Goal: Task Accomplishment & Management: Use online tool/utility

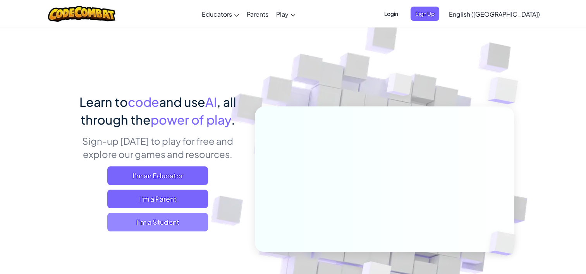
click at [182, 226] on span "I'm a Student" at bounding box center [157, 222] width 101 height 19
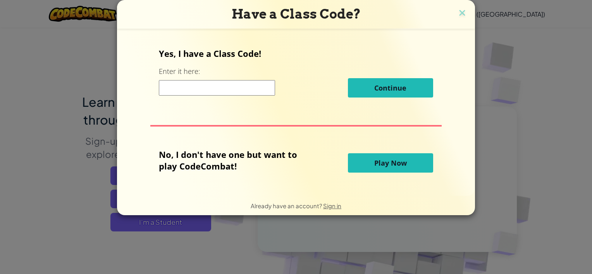
click at [385, 162] on span "Play Now" at bounding box center [390, 162] width 33 height 9
click at [385, 163] on span "Play Now" at bounding box center [390, 162] width 33 height 9
click at [451, 181] on div "Yes, I have a Class Code! Enter it here: Continue No, I don't have one but want…" at bounding box center [296, 112] width 342 height 152
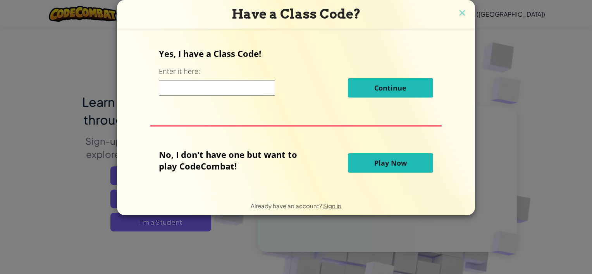
click at [386, 162] on span "Play Now" at bounding box center [390, 162] width 33 height 9
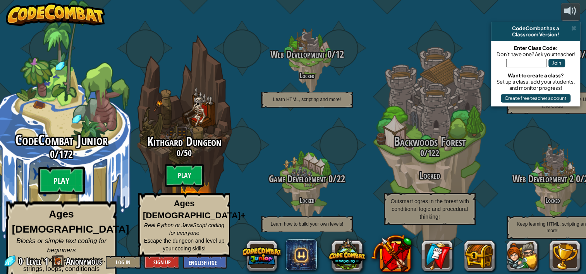
click at [72, 184] on btn "Play" at bounding box center [61, 181] width 46 height 28
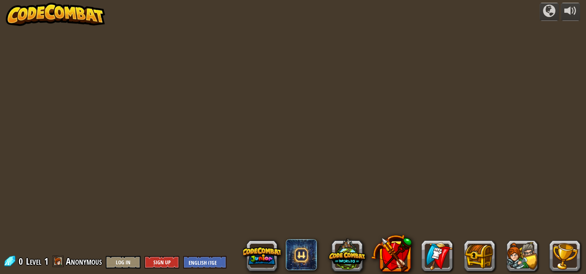
drag, startPoint x: 72, startPoint y: 184, endPoint x: 273, endPoint y: 223, distance: 204.7
click at [273, 223] on div "powered by 0 Level 1 Anonymous Log In Sign Up English ([GEOGRAPHIC_DATA]) Engli…" at bounding box center [293, 137] width 586 height 274
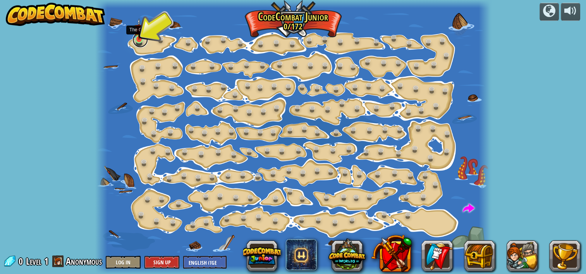
click at [144, 43] on link at bounding box center [139, 39] width 15 height 15
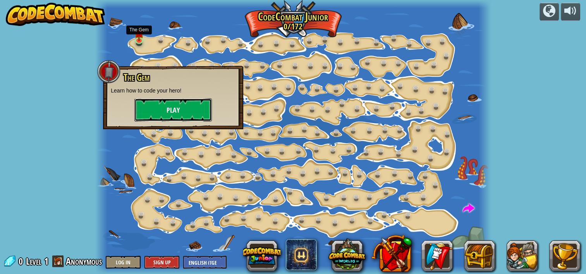
click at [169, 108] on button "Play" at bounding box center [172, 109] width 77 height 23
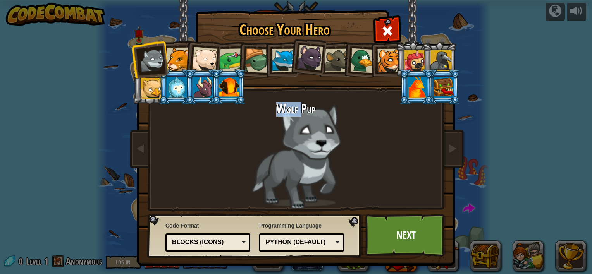
click at [169, 108] on div "Wolf Pup" at bounding box center [296, 155] width 291 height 107
click at [172, 56] on div at bounding box center [179, 60] width 24 height 24
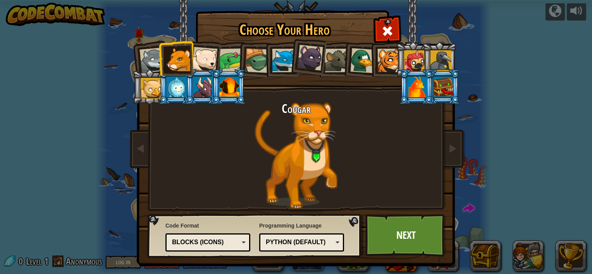
click at [392, 55] on div at bounding box center [389, 61] width 24 height 24
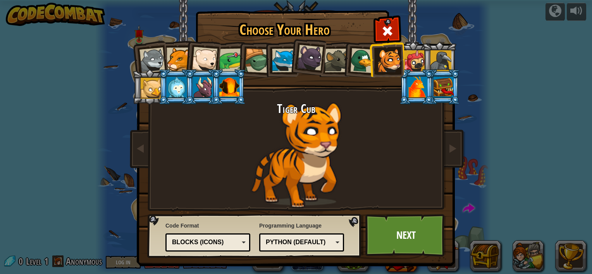
click at [406, 58] on div at bounding box center [414, 60] width 21 height 21
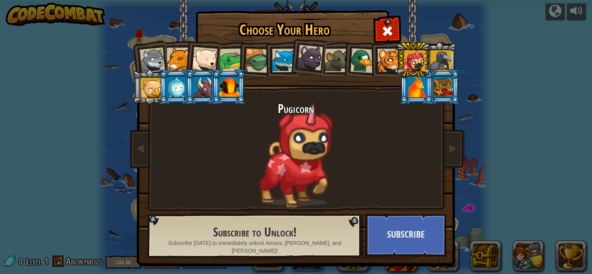
click at [414, 80] on div at bounding box center [417, 87] width 20 height 21
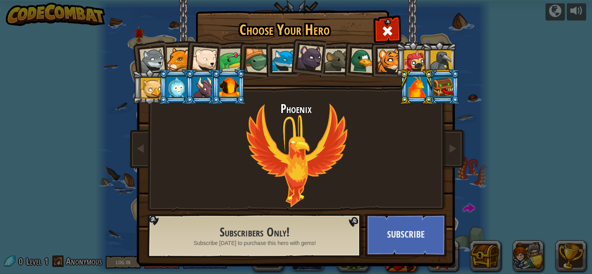
click at [433, 83] on div at bounding box center [443, 87] width 20 height 21
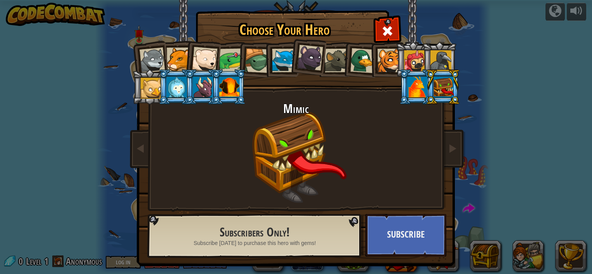
click at [421, 85] on div at bounding box center [417, 87] width 20 height 21
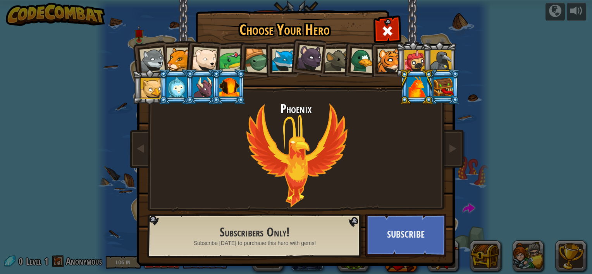
click at [141, 52] on div at bounding box center [152, 61] width 26 height 26
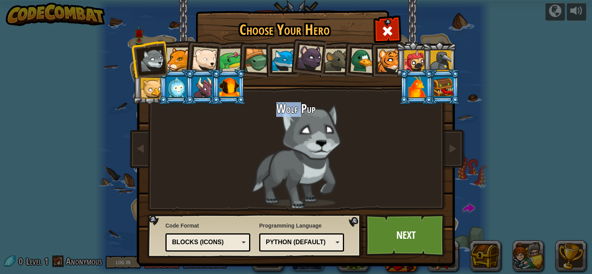
click at [404, 56] on div at bounding box center [414, 60] width 21 height 21
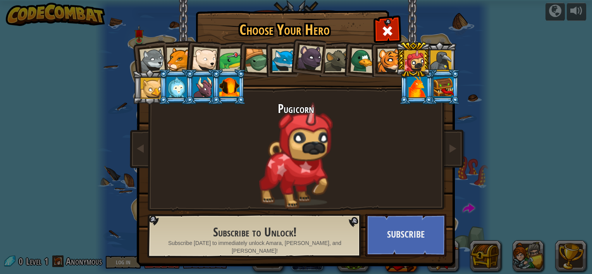
click at [380, 59] on div at bounding box center [389, 61] width 24 height 24
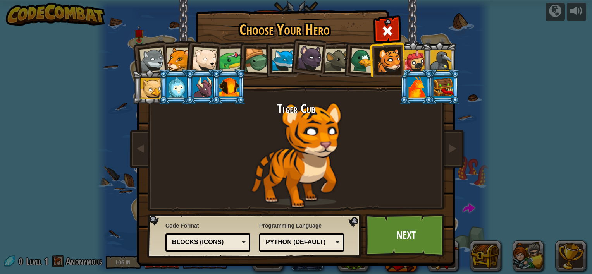
click at [297, 54] on div at bounding box center [310, 58] width 26 height 26
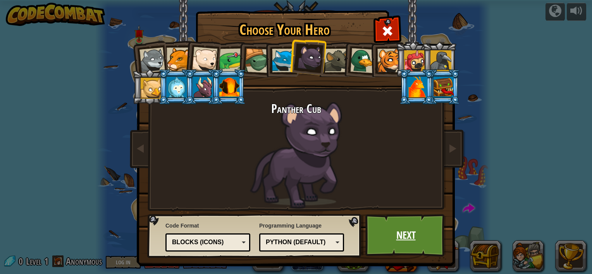
click at [423, 246] on link "Next" at bounding box center [405, 235] width 81 height 43
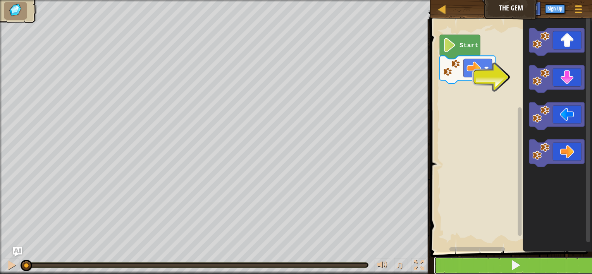
click at [531, 270] on button at bounding box center [516, 266] width 164 height 18
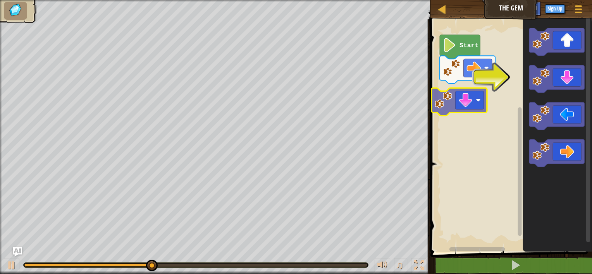
click at [445, 94] on div "Start" at bounding box center [510, 133] width 164 height 237
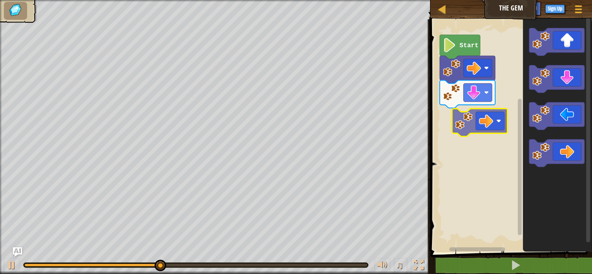
click at [464, 112] on div "Start" at bounding box center [510, 133] width 164 height 237
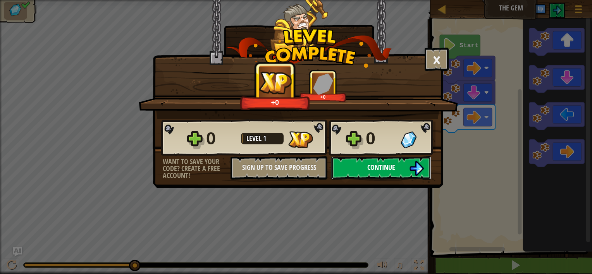
click at [362, 167] on button "Continue" at bounding box center [381, 167] width 100 height 23
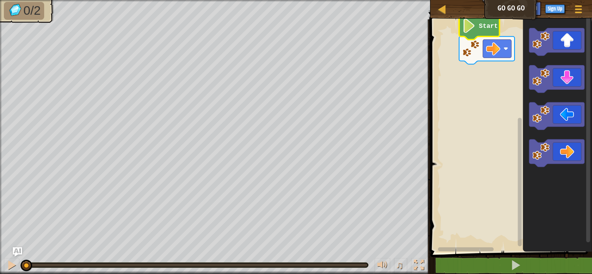
click at [470, 29] on image "Blockly Workspace" at bounding box center [469, 26] width 14 height 14
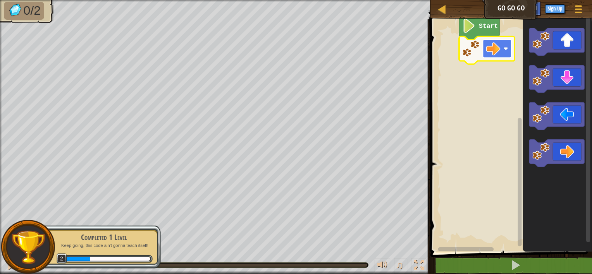
click at [500, 49] on g "Blockly Workspace" at bounding box center [497, 49] width 29 height 18
click at [470, 22] on image "Blockly Workspace" at bounding box center [469, 26] width 14 height 14
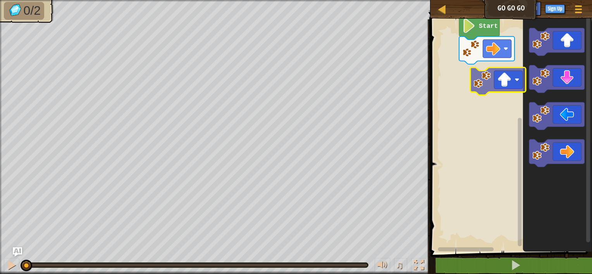
click at [496, 88] on div "Start" at bounding box center [510, 133] width 164 height 237
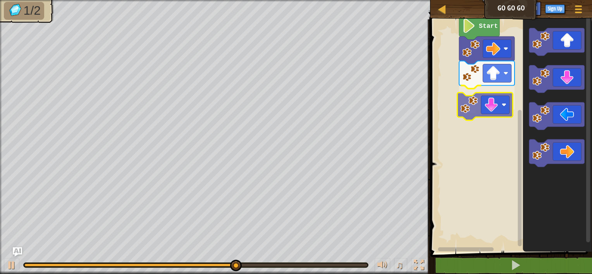
click at [493, 110] on div "Start" at bounding box center [510, 133] width 164 height 237
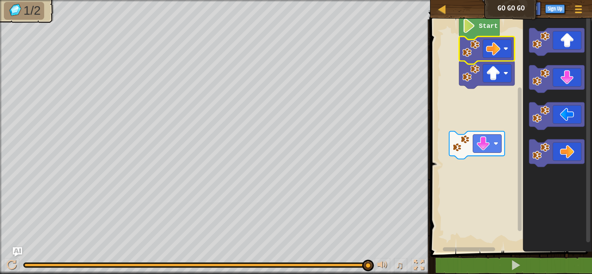
click at [468, 48] on image "Blockly Workspace" at bounding box center [470, 48] width 17 height 17
click at [469, 30] on image "Blockly Workspace" at bounding box center [469, 26] width 14 height 14
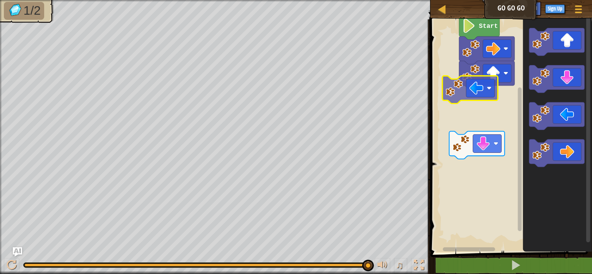
click at [487, 105] on div "Start" at bounding box center [510, 133] width 164 height 237
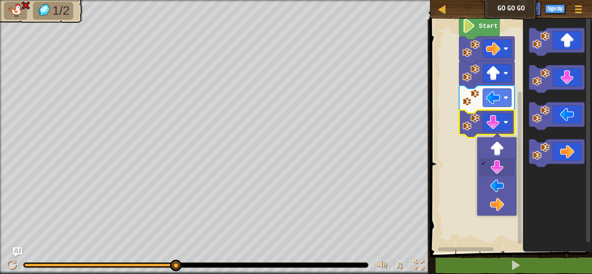
click at [474, 126] on image "Blockly Workspace" at bounding box center [470, 122] width 17 height 17
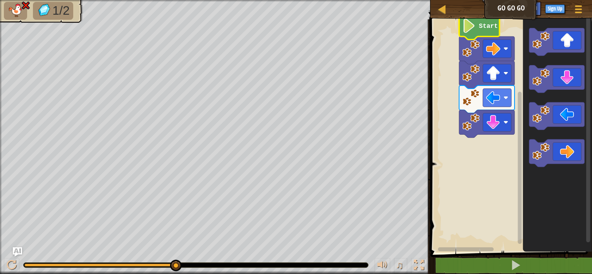
click at [472, 26] on image "Blockly Workspace" at bounding box center [469, 26] width 14 height 14
click at [473, 28] on image "Blockly Workspace" at bounding box center [469, 26] width 14 height 14
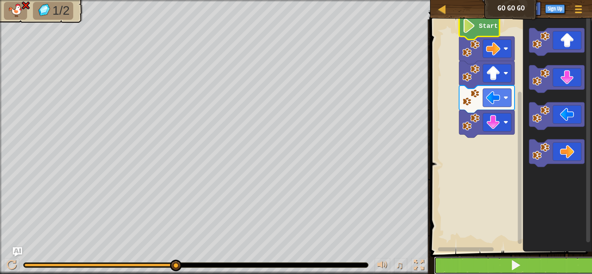
click at [533, 263] on button at bounding box center [516, 266] width 164 height 18
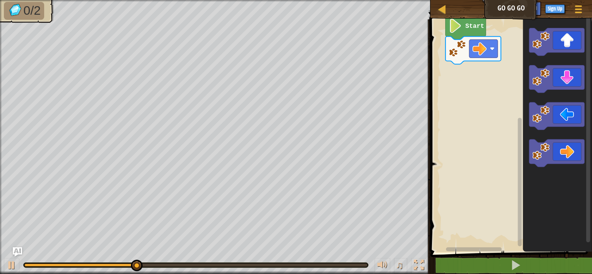
click at [476, 65] on rect "Blockly Workspace" at bounding box center [510, 133] width 164 height 237
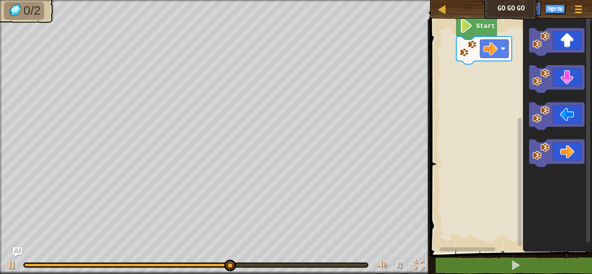
click at [454, 54] on rect "Blockly Workspace" at bounding box center [510, 133] width 164 height 237
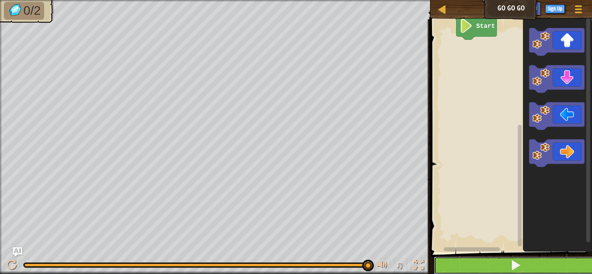
click at [536, 268] on button at bounding box center [516, 266] width 164 height 18
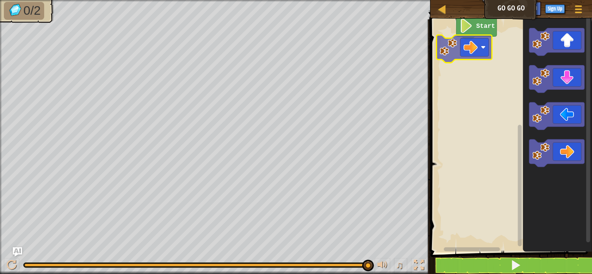
click at [453, 49] on div "Start" at bounding box center [510, 133] width 164 height 237
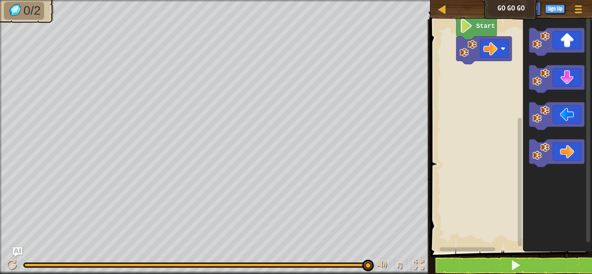
click at [447, 99] on div "Start" at bounding box center [510, 133] width 164 height 237
click at [478, 93] on div "Start" at bounding box center [510, 133] width 164 height 237
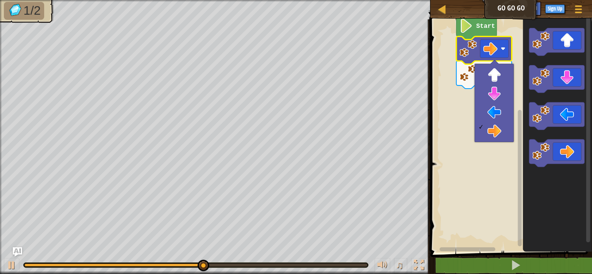
click at [490, 0] on body "Map Go Go Go Game Menu Sign Up Ask AI 1 ההההההההההההההההההההההההההההההההההההההה…" at bounding box center [296, 0] width 592 height 0
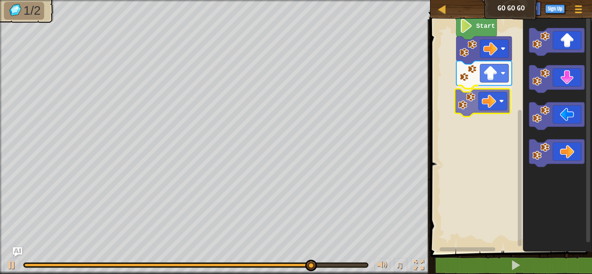
click at [509, 96] on div "Start" at bounding box center [510, 133] width 164 height 237
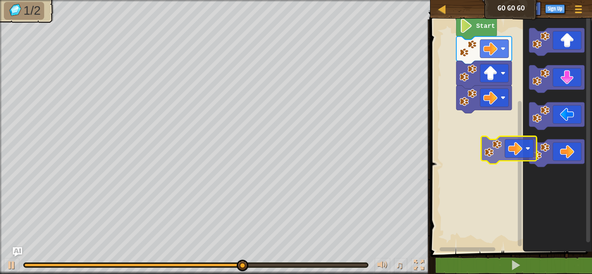
click at [511, 147] on div "Start" at bounding box center [510, 133] width 164 height 237
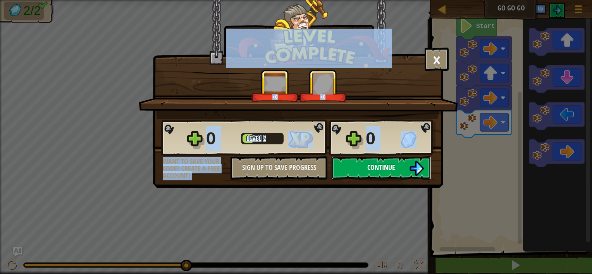
click at [358, 162] on button "Continue" at bounding box center [381, 167] width 100 height 23
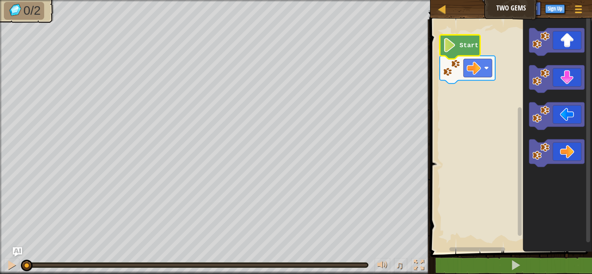
click at [451, 46] on image "Blockly Workspace" at bounding box center [450, 45] width 14 height 14
click at [449, 46] on image "Blockly Workspace" at bounding box center [450, 45] width 14 height 14
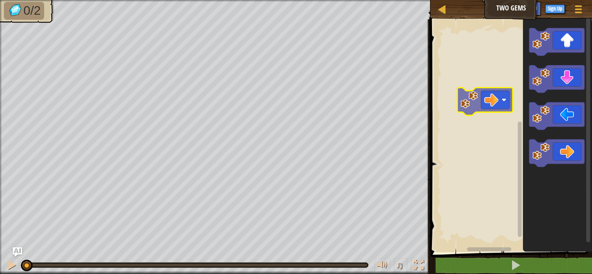
click at [487, 45] on div "Blockly Workspace" at bounding box center [510, 133] width 164 height 237
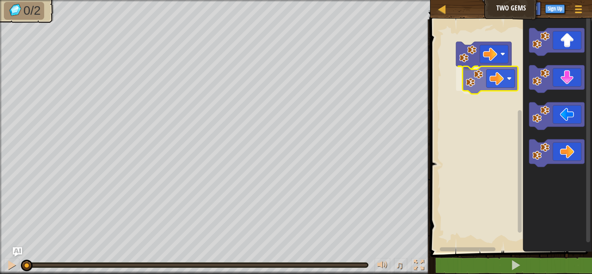
click at [488, 85] on div "Blockly Workspace" at bounding box center [510, 133] width 164 height 237
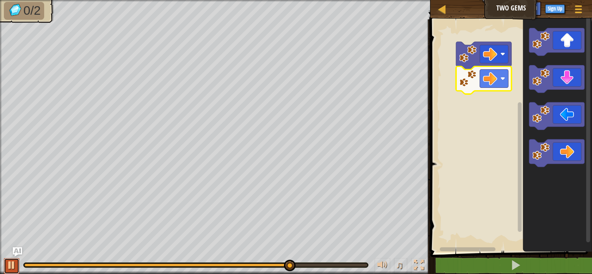
click at [12, 267] on div at bounding box center [12, 265] width 10 height 10
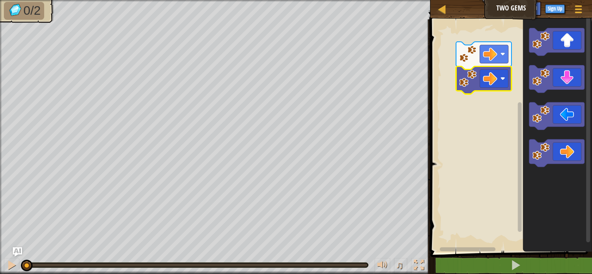
drag, startPoint x: 302, startPoint y: 268, endPoint x: -2, endPoint y: 277, distance: 303.4
click at [0, 0] on html "Map Two Gems Game Menu Sign Up Ask AI 1 ההההההההההההההההההההההההההההההההההההההה…" at bounding box center [296, 0] width 592 height 0
click at [480, 119] on div "Blockly Workspace" at bounding box center [510, 133] width 164 height 237
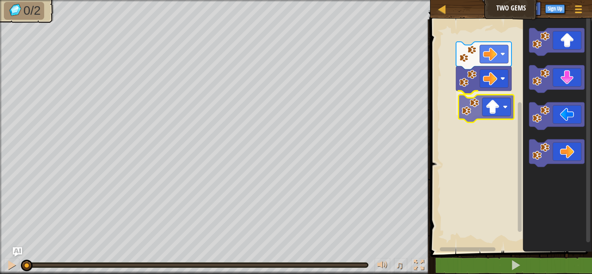
click at [480, 112] on div "Blockly Workspace" at bounding box center [510, 133] width 164 height 237
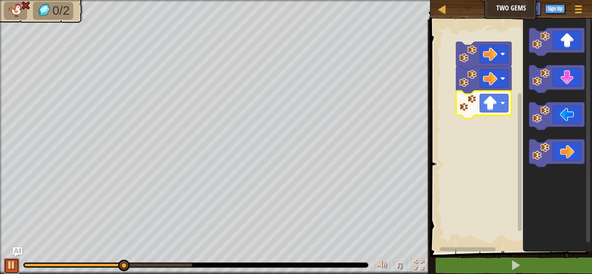
click at [13, 264] on div at bounding box center [12, 265] width 10 height 10
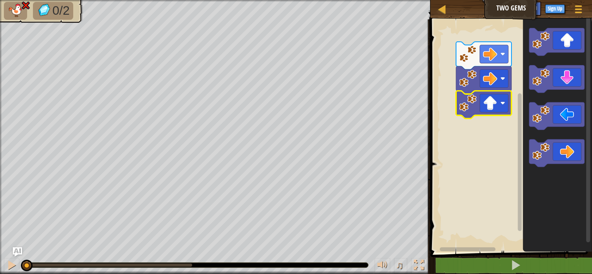
drag, startPoint x: 126, startPoint y: 267, endPoint x: -2, endPoint y: 249, distance: 129.1
click at [0, 0] on html "Map Two Gems Game Menu Sign Up Ask AI 1 ההההההההההההההההההההההההההההההההההההההה…" at bounding box center [296, 0] width 592 height 0
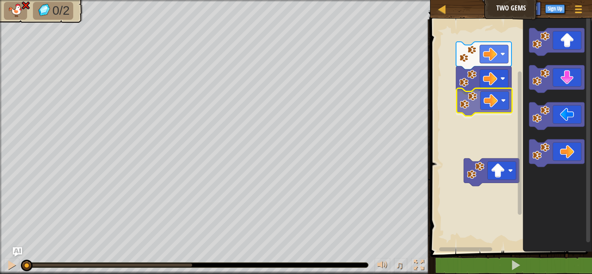
click at [488, 108] on div "Blockly Workspace" at bounding box center [510, 133] width 164 height 237
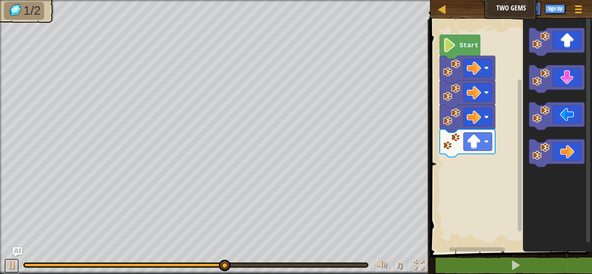
drag, startPoint x: 12, startPoint y: 266, endPoint x: 19, endPoint y: 261, distance: 8.7
click at [12, 265] on div at bounding box center [12, 265] width 10 height 10
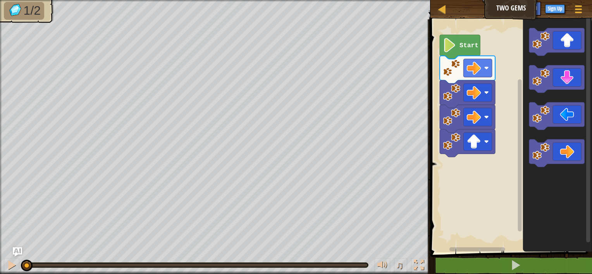
drag, startPoint x: 227, startPoint y: 265, endPoint x: -2, endPoint y: 270, distance: 229.0
click at [0, 0] on html "Map Two Gems Game Menu Sign Up Ask AI 1 ההההההההההההההההההההההההההההההההההההההה…" at bounding box center [296, 0] width 592 height 0
click at [467, 188] on div "Start" at bounding box center [510, 133] width 164 height 237
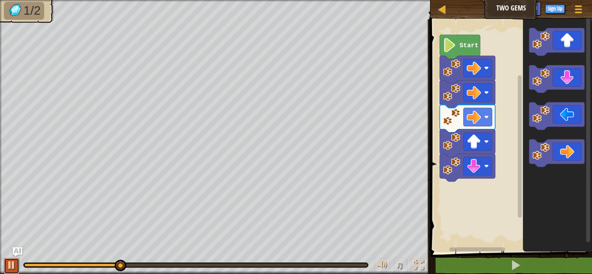
click at [17, 272] on button at bounding box center [11, 266] width 15 height 16
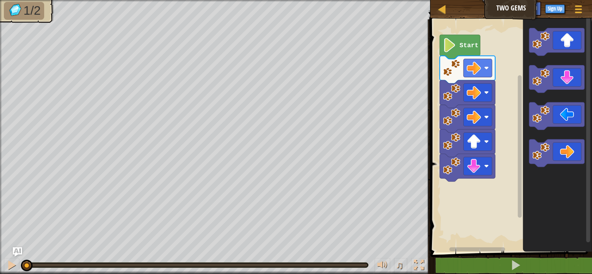
drag, startPoint x: 126, startPoint y: 261, endPoint x: -2, endPoint y: 253, distance: 127.3
click at [0, 0] on html "Map Two Gems Game Menu Sign Up Ask AI 1 ההההההההההההההההההההההההההההההההההההההה…" at bounding box center [296, 0] width 592 height 0
click at [464, 211] on div "Start" at bounding box center [510, 133] width 164 height 237
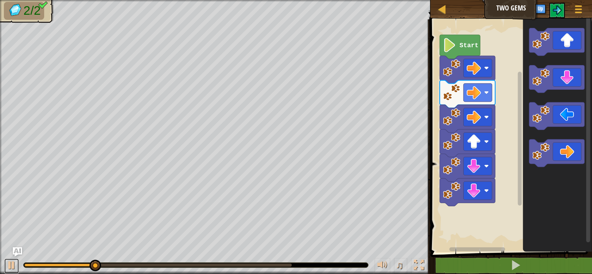
drag, startPoint x: 8, startPoint y: 258, endPoint x: 32, endPoint y: 264, distance: 24.3
click at [9, 258] on button at bounding box center [11, 266] width 15 height 16
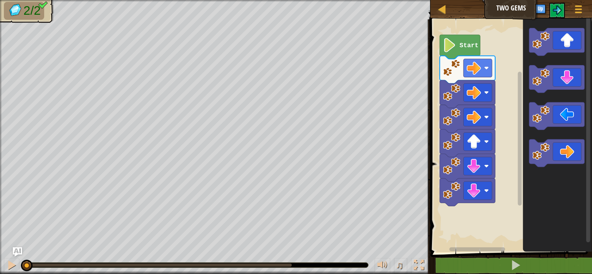
drag, startPoint x: 96, startPoint y: 264, endPoint x: 2, endPoint y: 255, distance: 94.5
click at [5, 256] on div "♫" at bounding box center [215, 263] width 430 height 23
click at [17, 247] on button "Ask AI" at bounding box center [17, 252] width 10 height 10
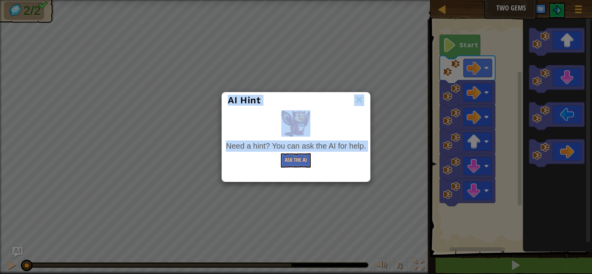
click at [17, 247] on div "AI Hint Need a hint? You can ask the AI for help. Ask the AI" at bounding box center [296, 137] width 592 height 274
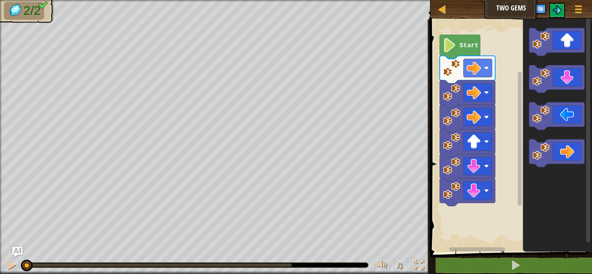
click at [22, 254] on img "Ask AI" at bounding box center [17, 252] width 10 height 10
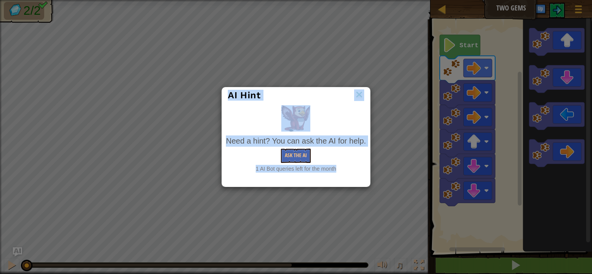
click at [360, 95] on img at bounding box center [359, 95] width 10 height 12
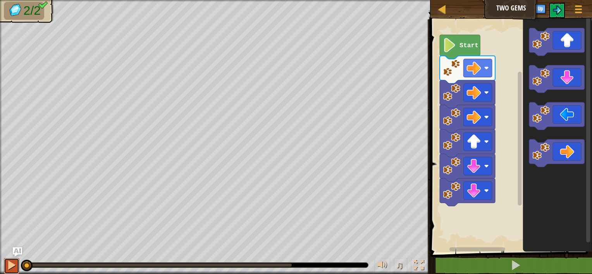
click at [10, 273] on button at bounding box center [11, 266] width 15 height 16
